Goal: Transaction & Acquisition: Purchase product/service

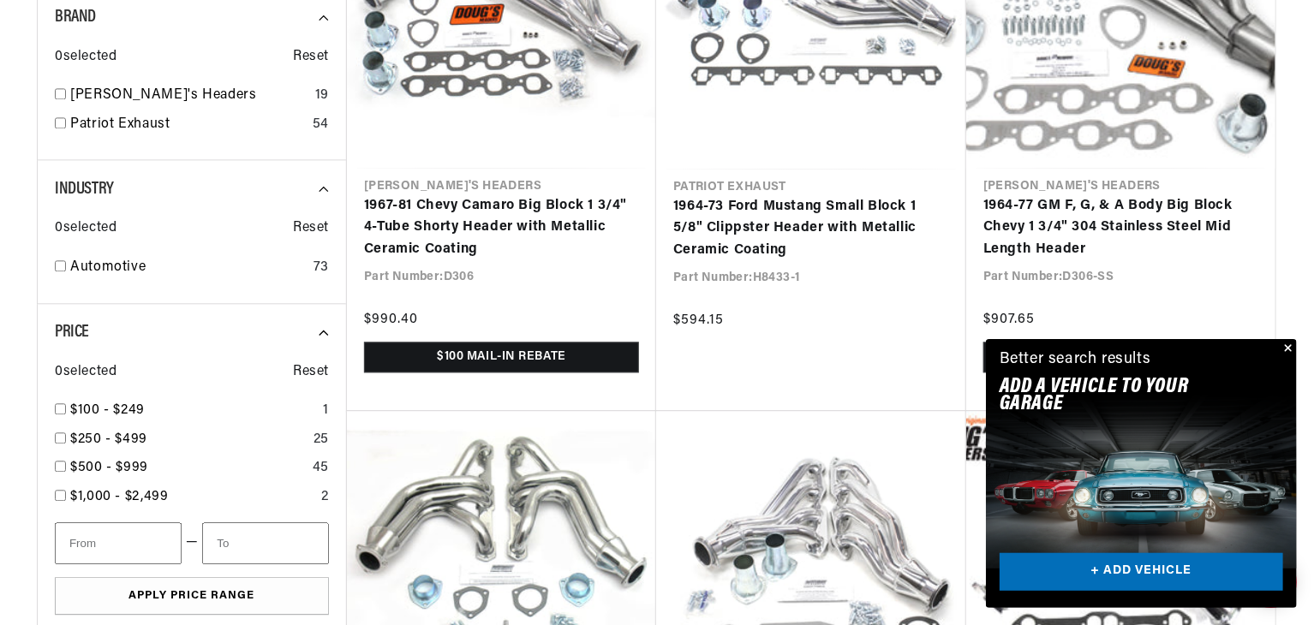
scroll to position [1919, 0]
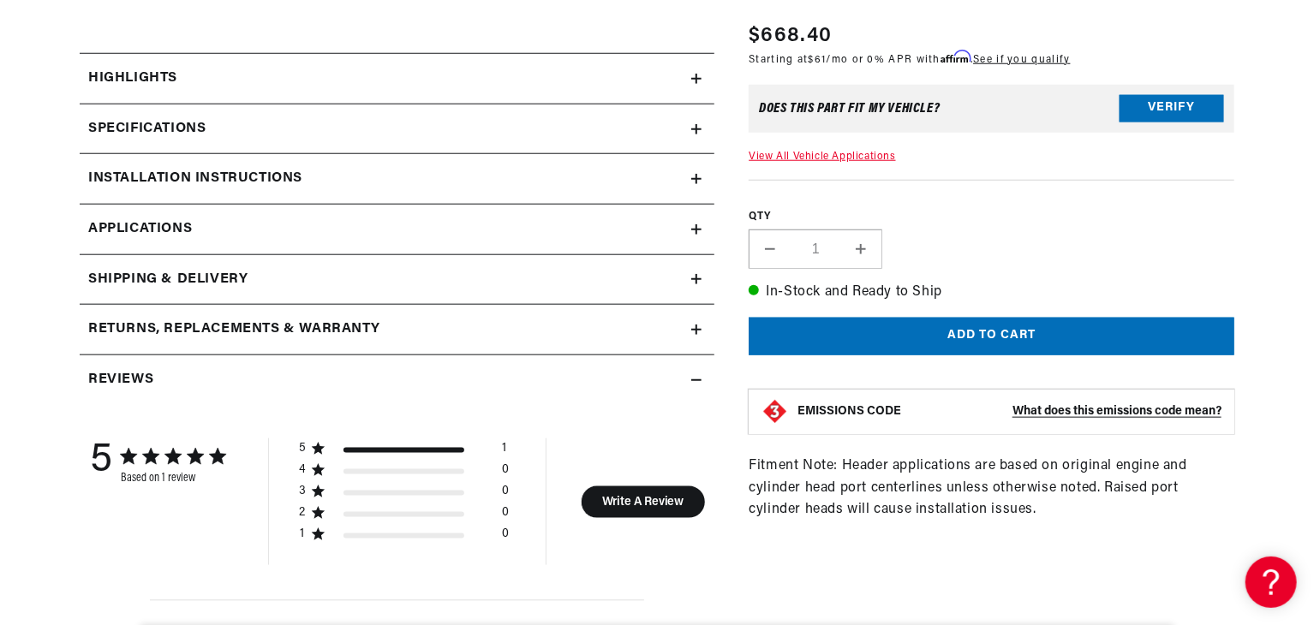
click at [176, 218] on span "Applications" at bounding box center [140, 229] width 104 height 22
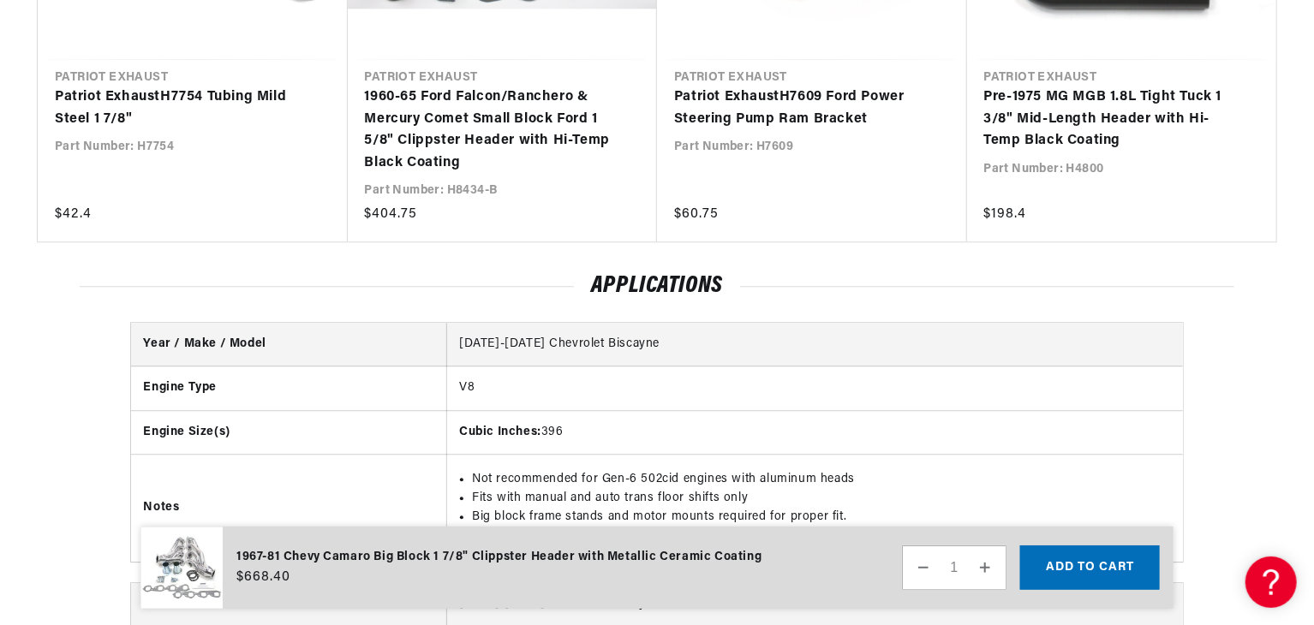
scroll to position [2182, 0]
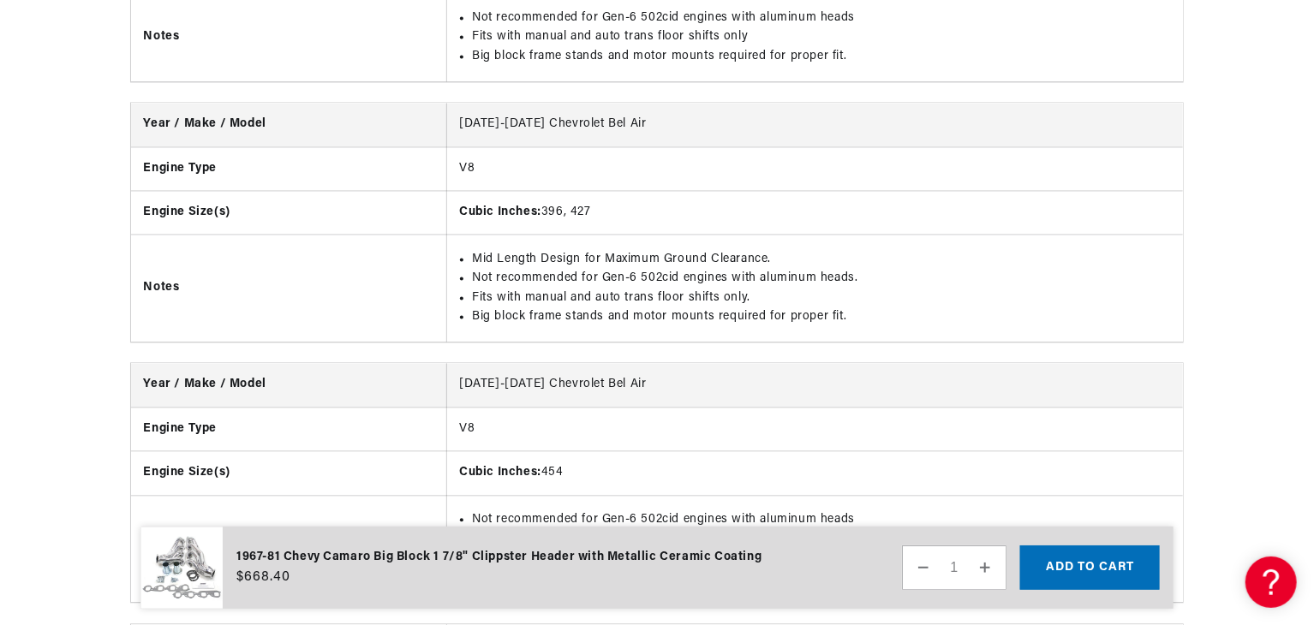
scroll to position [0, 1069]
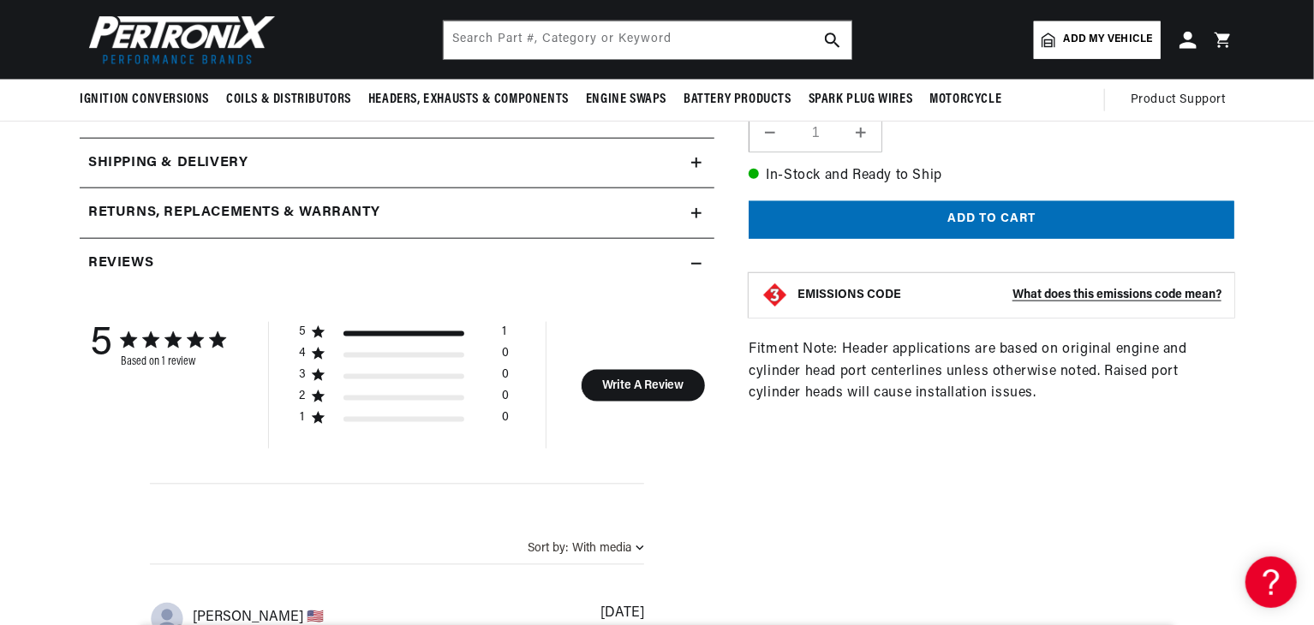
scroll to position [835, 0]
